Goal: Information Seeking & Learning: Learn about a topic

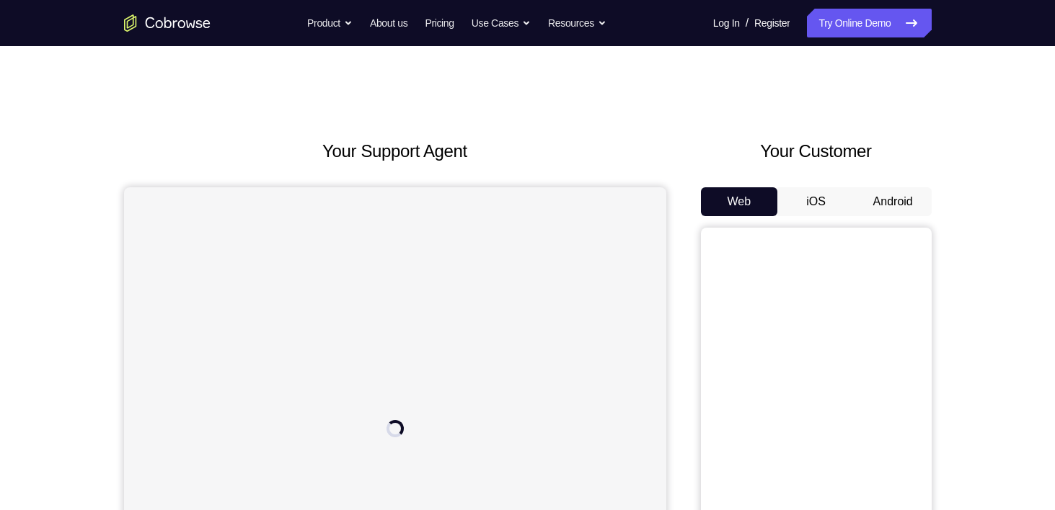
click at [878, 195] on button "Android" at bounding box center [892, 201] width 77 height 29
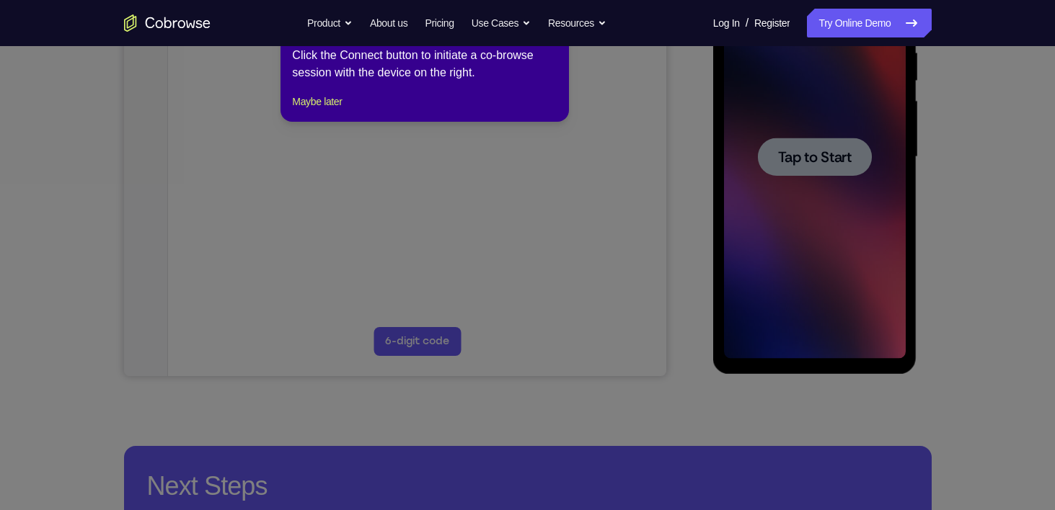
scroll to position [226, 0]
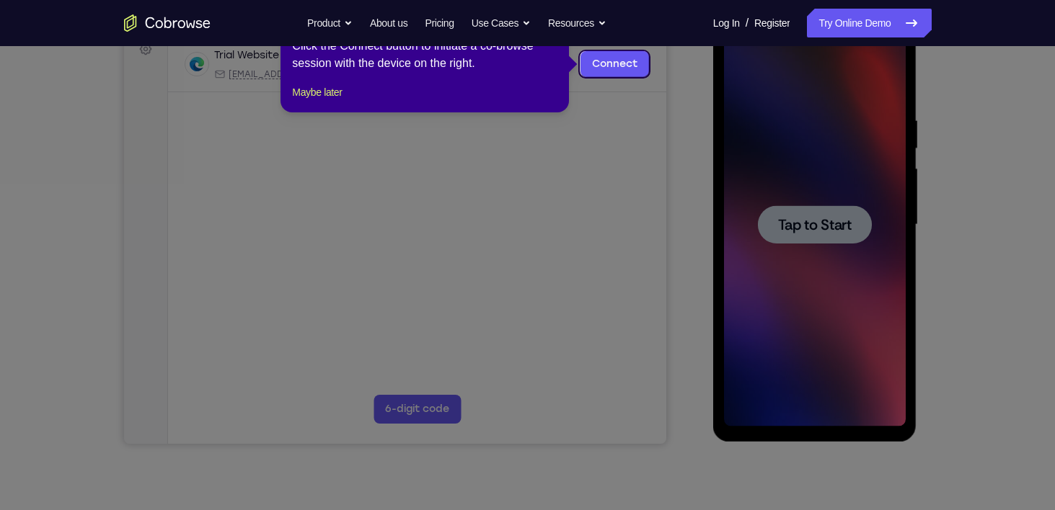
click at [341, 112] on div "1 of 8 × Click the Connect button to initiate a co-browse session with the devi…" at bounding box center [424, 56] width 288 height 112
click at [329, 101] on button "Maybe later" at bounding box center [317, 92] width 50 height 17
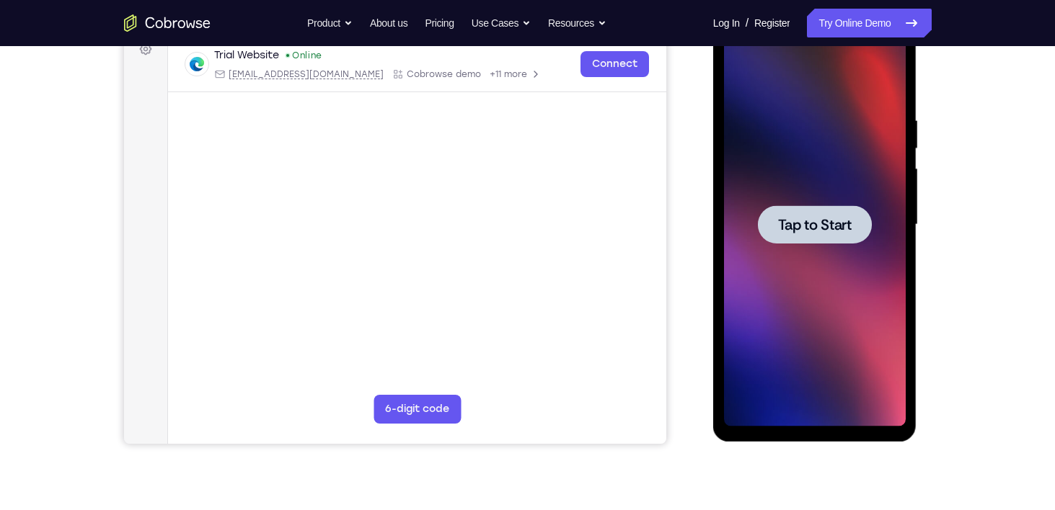
click at [788, 247] on div at bounding box center [815, 225] width 182 height 404
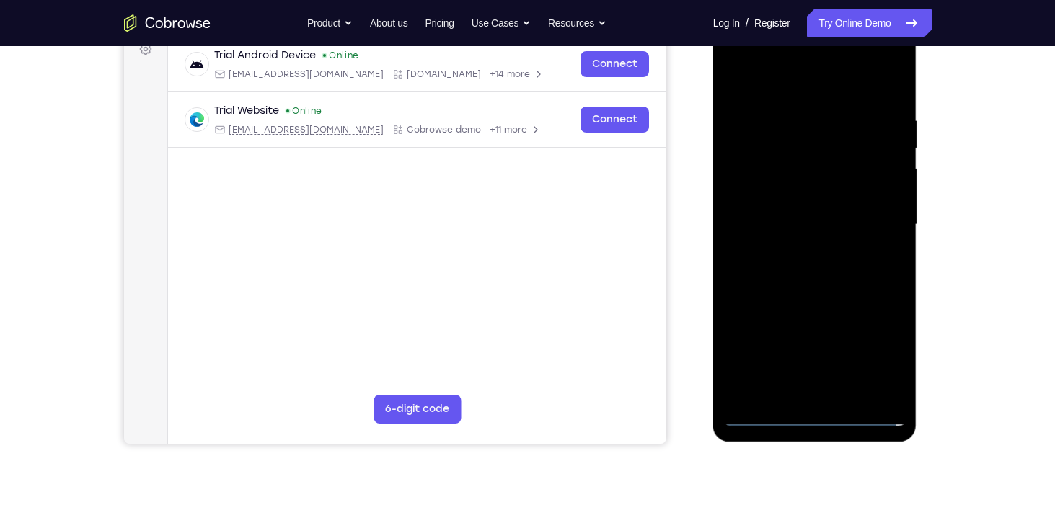
click at [817, 407] on div at bounding box center [815, 225] width 182 height 404
click at [817, 411] on div at bounding box center [815, 225] width 182 height 404
click at [875, 356] on div at bounding box center [815, 225] width 182 height 404
click at [745, 50] on div at bounding box center [815, 225] width 182 height 404
click at [895, 53] on div at bounding box center [815, 225] width 182 height 404
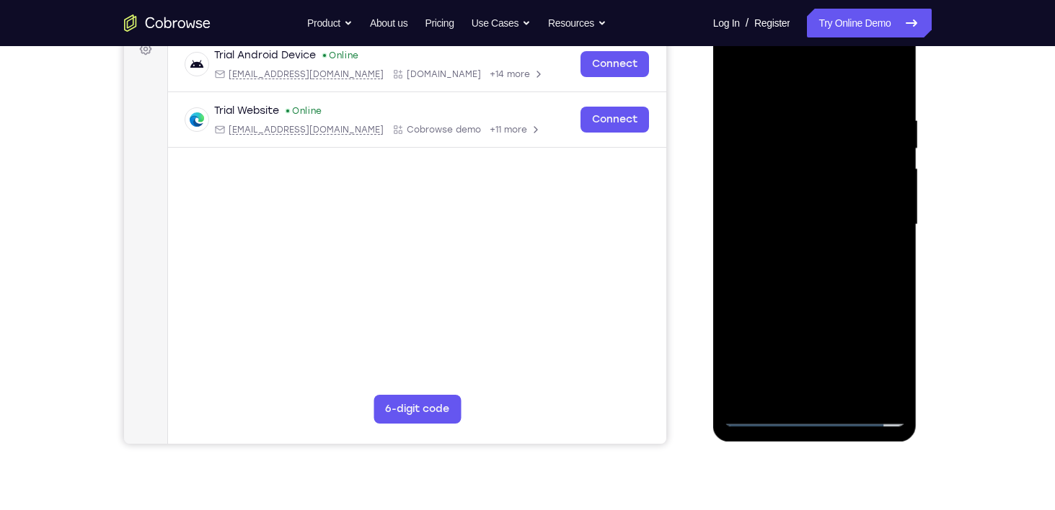
click at [895, 56] on div at bounding box center [815, 225] width 182 height 404
click at [863, 129] on div at bounding box center [815, 225] width 182 height 404
click at [784, 56] on div at bounding box center [815, 225] width 182 height 404
click at [804, 309] on div at bounding box center [815, 225] width 182 height 404
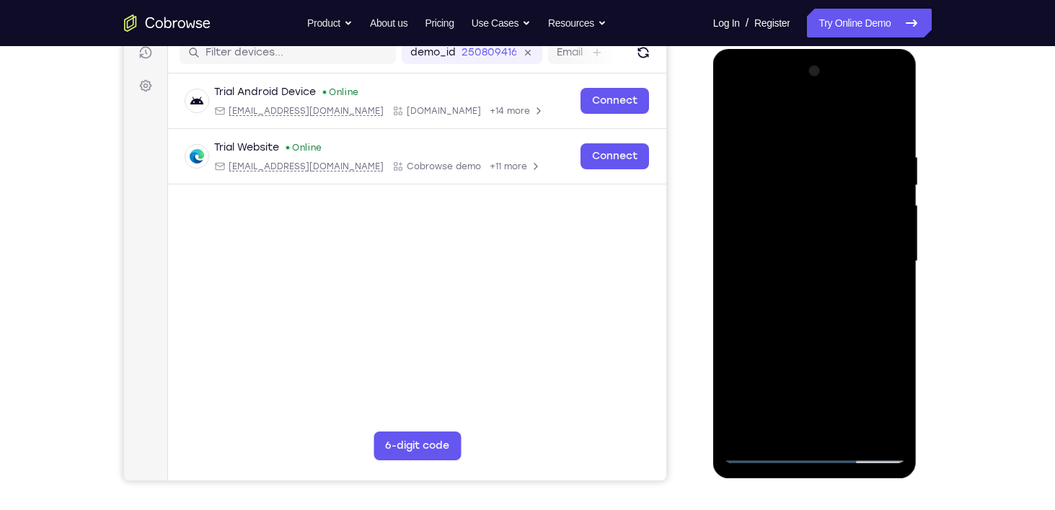
scroll to position [187, 0]
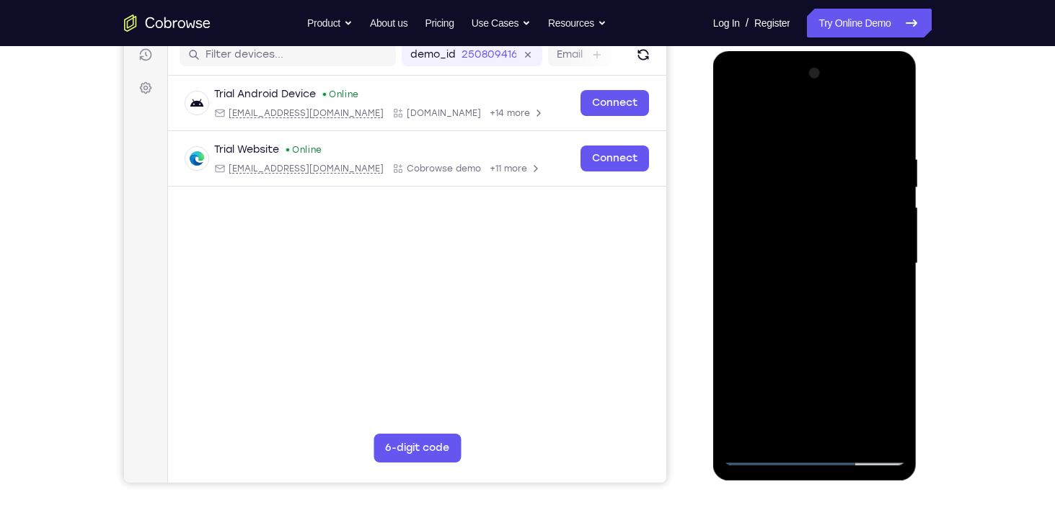
click at [800, 355] on div at bounding box center [815, 264] width 182 height 404
click at [883, 374] on div at bounding box center [815, 264] width 182 height 404
